Goal: Find specific fact: Find specific fact

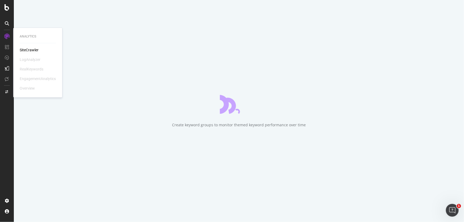
click at [31, 50] on div "SiteCrawler" at bounding box center [29, 50] width 19 height 5
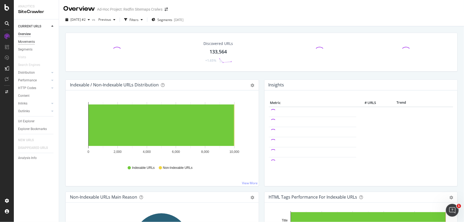
click at [24, 44] on div "Movements" at bounding box center [26, 42] width 17 height 6
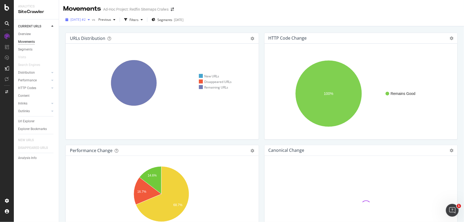
click at [86, 19] on span "2025 Sep. 15th #2" at bounding box center [77, 19] width 15 height 5
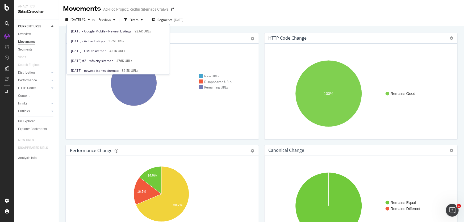
scroll to position [70, 0]
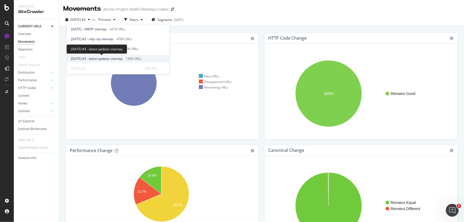
click at [118, 57] on span "2025 Sep. 4th #3 - latest updates sitemap" at bounding box center [97, 58] width 52 height 5
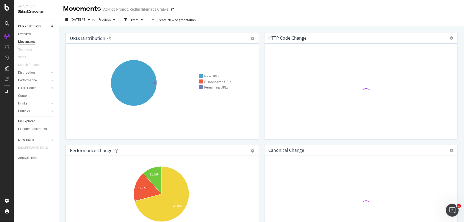
click at [28, 121] on div "Url Explorer" at bounding box center [26, 122] width 16 height 6
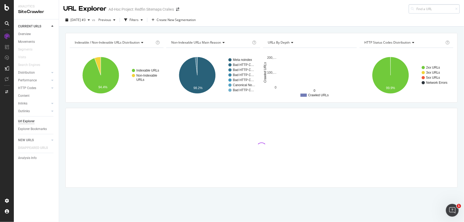
type input "o"
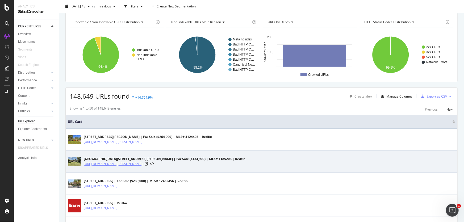
scroll to position [72, 0]
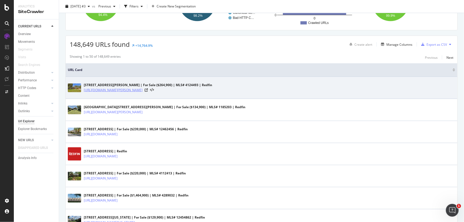
type input "og"
click at [138, 89] on link "[URL][DOMAIN_NAME][PERSON_NAME]" at bounding box center [113, 90] width 59 height 5
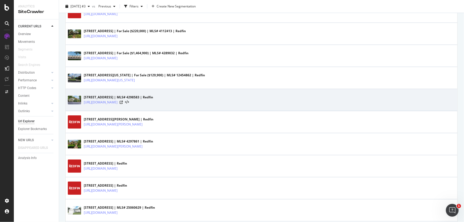
scroll to position [232, 0]
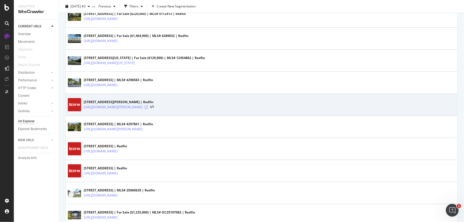
click at [148, 107] on icon at bounding box center [146, 107] width 3 height 3
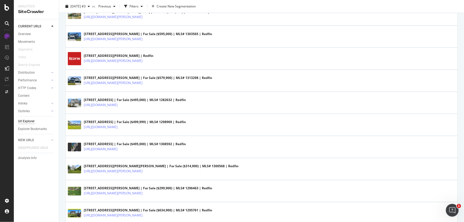
scroll to position [401, 0]
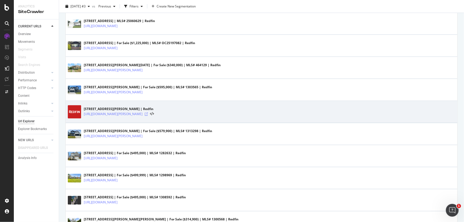
click at [148, 113] on icon at bounding box center [146, 114] width 3 height 3
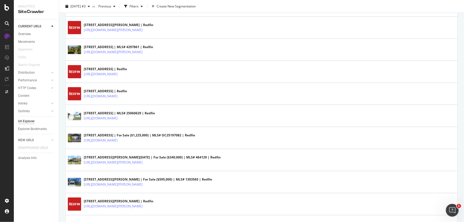
scroll to position [0, 0]
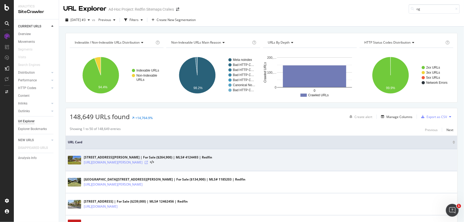
click at [148, 162] on icon at bounding box center [146, 162] width 3 height 3
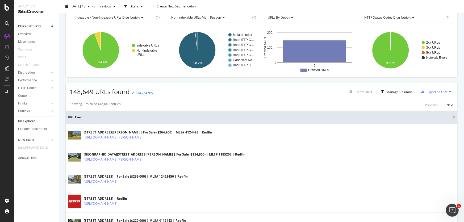
scroll to position [24, 0]
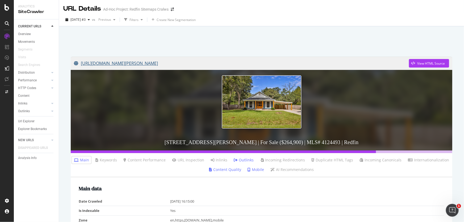
click at [219, 63] on link "[URL][DOMAIN_NAME][PERSON_NAME]" at bounding box center [241, 63] width 335 height 13
click at [422, 62] on div "View HTML Source" at bounding box center [431, 63] width 28 height 5
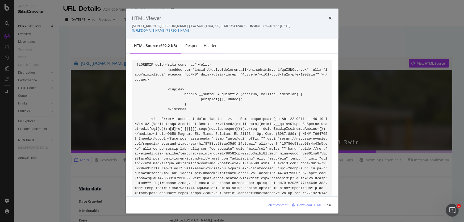
click at [195, 48] on div "Response Headers" at bounding box center [202, 45] width 33 height 5
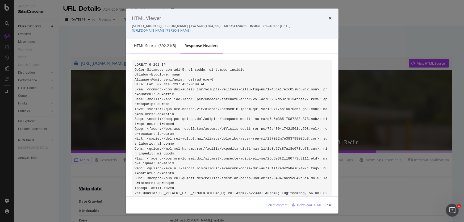
click at [166, 48] on div "HTML source (692.2 KB)" at bounding box center [155, 45] width 42 height 5
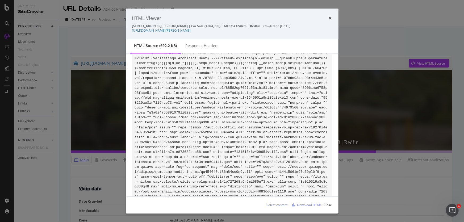
scroll to position [72, 0]
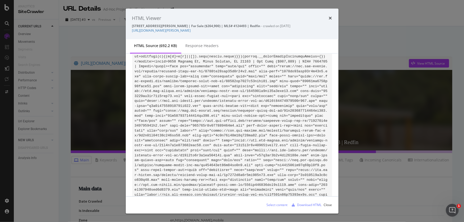
click at [275, 204] on div "Select content" at bounding box center [277, 205] width 21 height 5
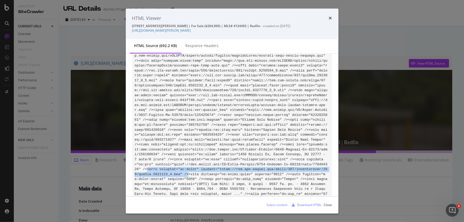
drag, startPoint x: 279, startPoint y: 125, endPoint x: 306, endPoint y: 130, distance: 26.8
copy code "<meta property="og:image" content="[URL][DOMAIN_NAME]" />"
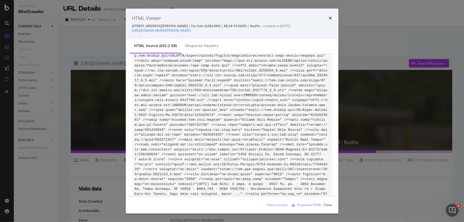
click at [332, 20] on div "HTML Viewer [STREET_ADDRESS][PERSON_NAME] | For Sale ($264,900) | MLS# 4124493 …" at bounding box center [232, 24] width 213 height 31
click at [331, 19] on icon "times" at bounding box center [330, 18] width 3 height 4
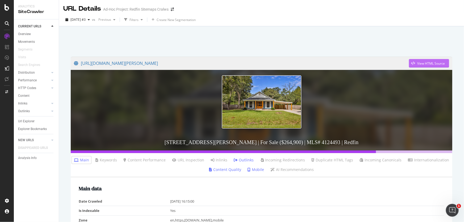
click at [413, 64] on div "button" at bounding box center [413, 63] width 8 height 3
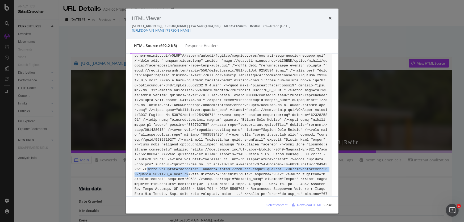
drag, startPoint x: 279, startPoint y: 125, endPoint x: 305, endPoint y: 130, distance: 26.3
copy code "<meta property="og:image" content="[URL][DOMAIN_NAME]" />"
drag, startPoint x: 299, startPoint y: 130, endPoint x: 157, endPoint y: 128, distance: 141.8
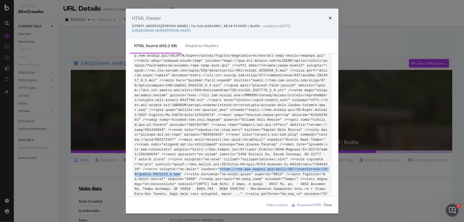
copy code "[URL][DOMAIN_NAME]"
click at [330, 17] on icon "times" at bounding box center [330, 18] width 3 height 4
